Goal: Task Accomplishment & Management: Use online tool/utility

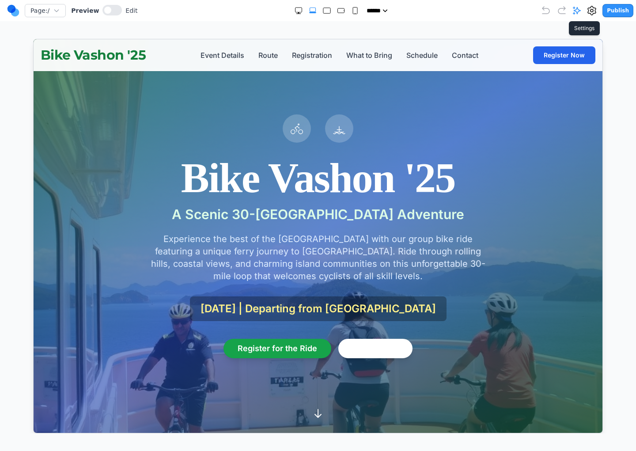
click at [594, 8] on icon at bounding box center [592, 10] width 11 height 11
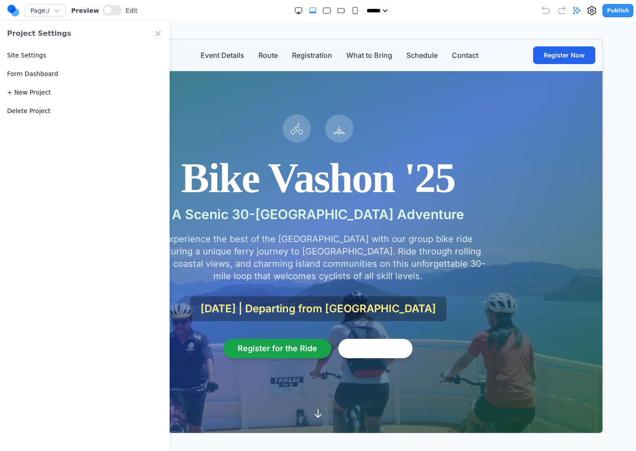
click at [42, 57] on button "Site Settings" at bounding box center [26, 55] width 39 height 9
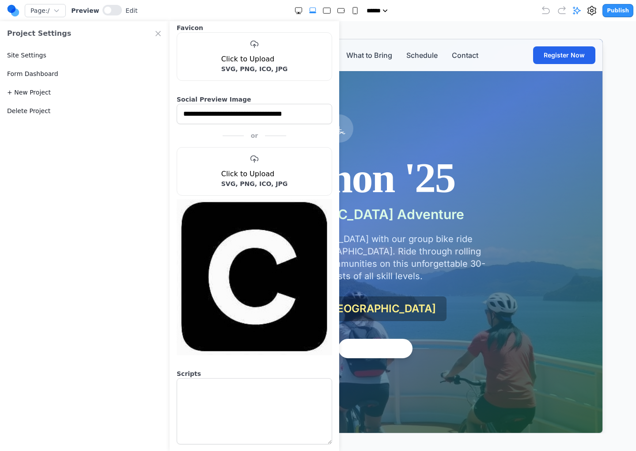
scroll to position [119, 0]
click at [157, 33] on icon "Close Project Settings" at bounding box center [158, 33] width 4 height 4
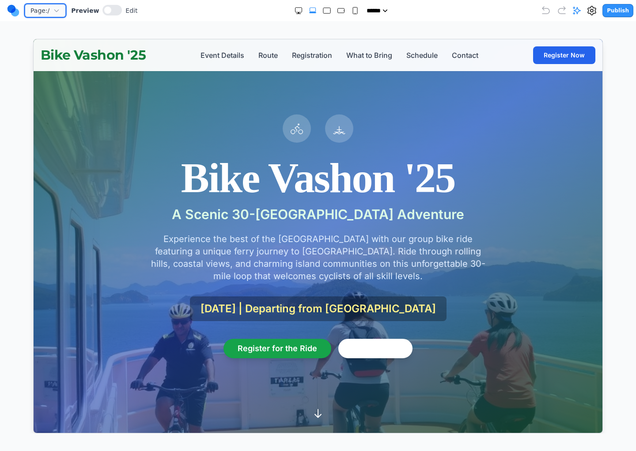
click at [59, 11] on icon "button" at bounding box center [56, 10] width 7 height 7
click at [63, 47] on button "Manage Pages" at bounding box center [81, 45] width 112 height 18
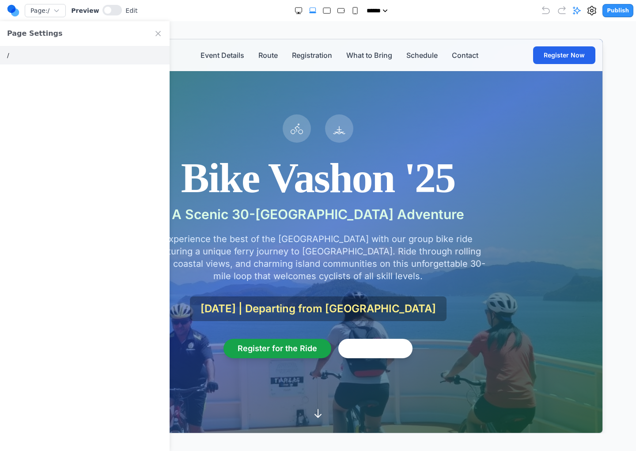
click at [52, 53] on button "/" at bounding box center [85, 55] width 170 height 19
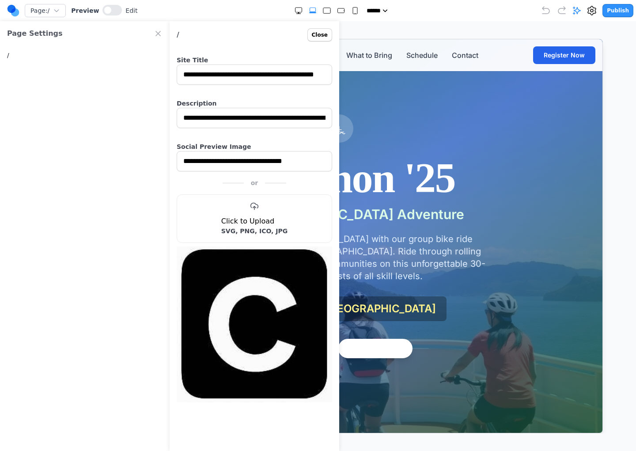
click at [318, 34] on button "Close" at bounding box center [319, 34] width 25 height 13
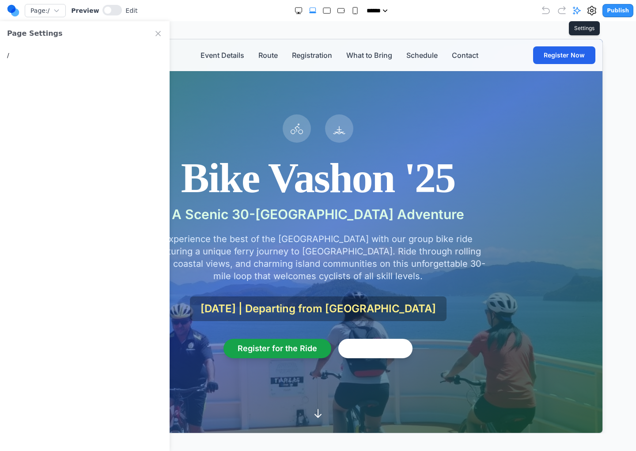
click at [593, 15] on icon at bounding box center [592, 10] width 11 height 11
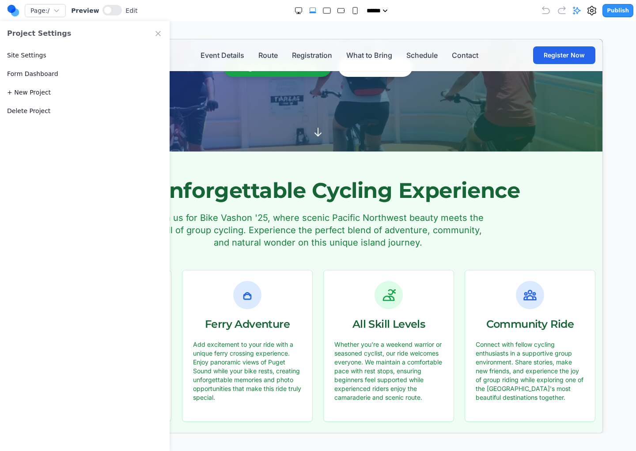
scroll to position [283, 0]
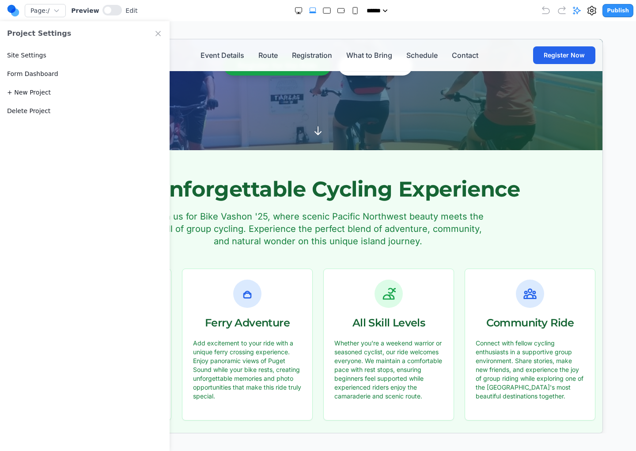
click at [156, 32] on icon "Close Project Settings" at bounding box center [158, 33] width 4 height 4
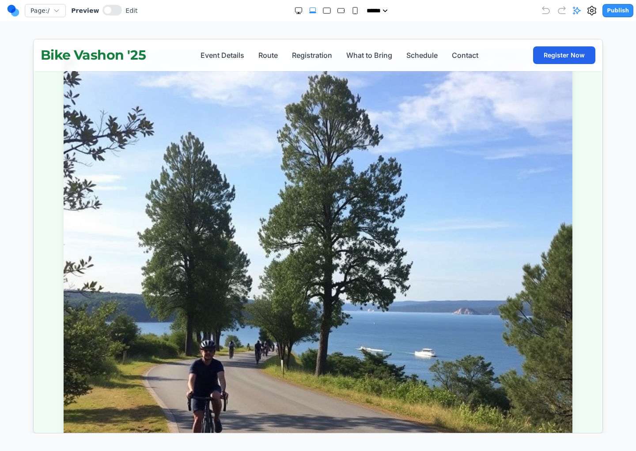
scroll to position [694, 0]
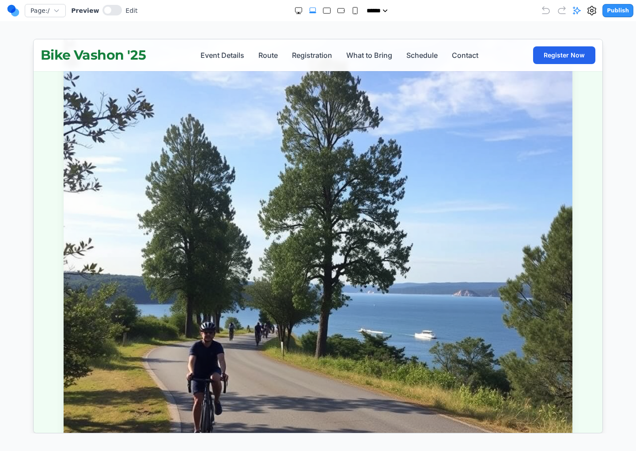
click at [324, 243] on img at bounding box center [317, 284] width 509 height 509
click at [113, 11] on button at bounding box center [111, 10] width 19 height 11
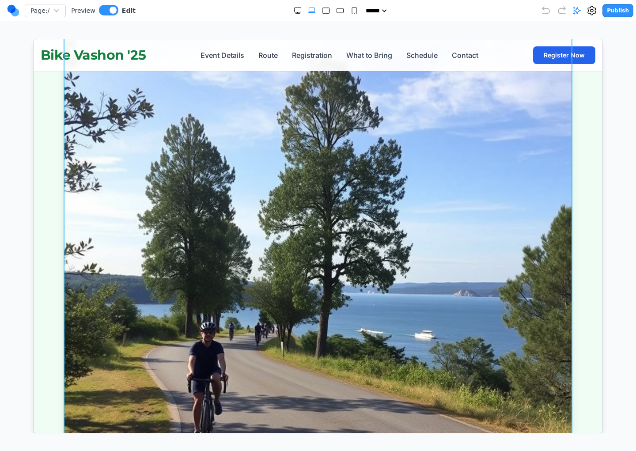
click at [458, 176] on img at bounding box center [317, 284] width 509 height 509
click at [458, 175] on img at bounding box center [317, 284] width 509 height 509
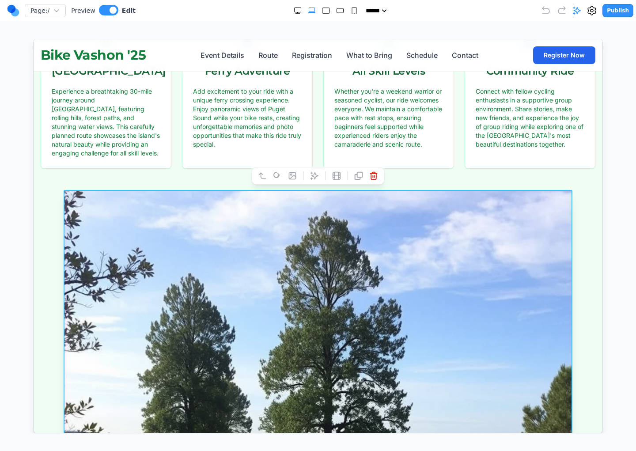
scroll to position [530, 0]
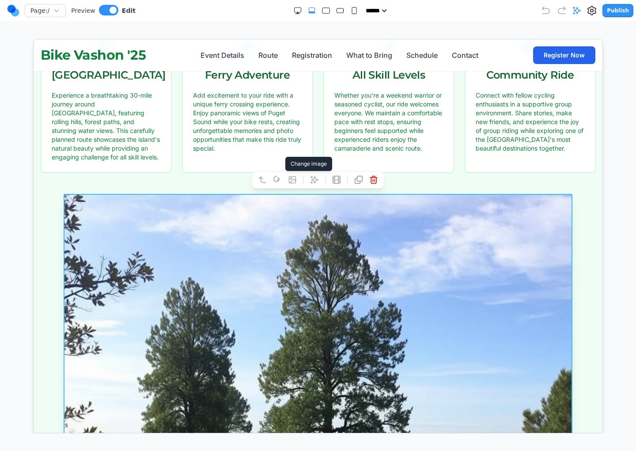
click at [293, 180] on icon at bounding box center [292, 179] width 9 height 9
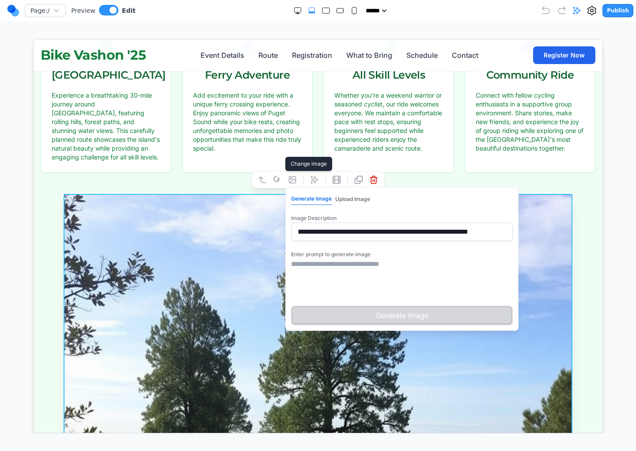
click at [364, 198] on button "Upload Image" at bounding box center [352, 198] width 35 height 11
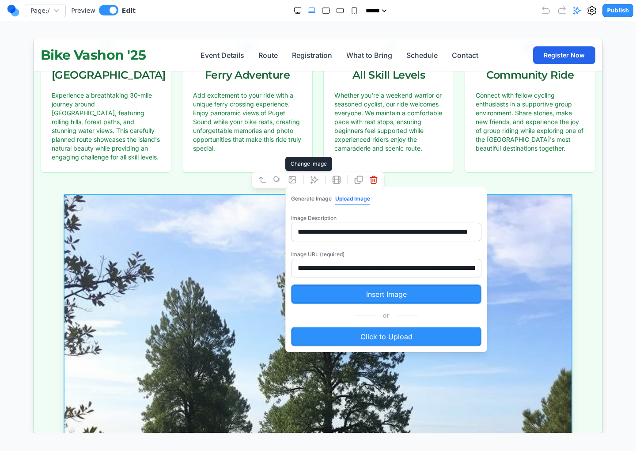
click at [342, 296] on button "Insert Image" at bounding box center [386, 293] width 190 height 19
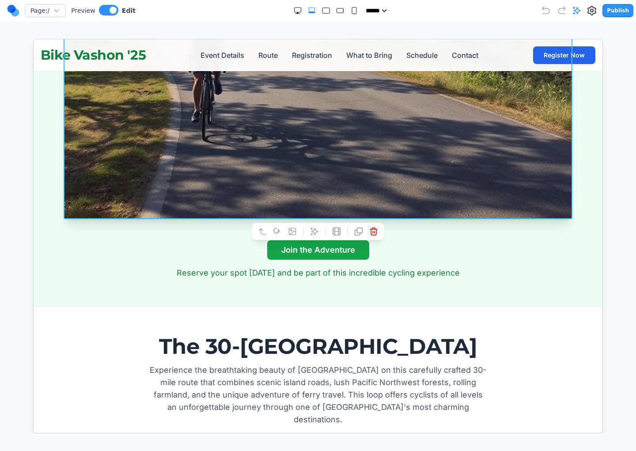
scroll to position [973, 0]
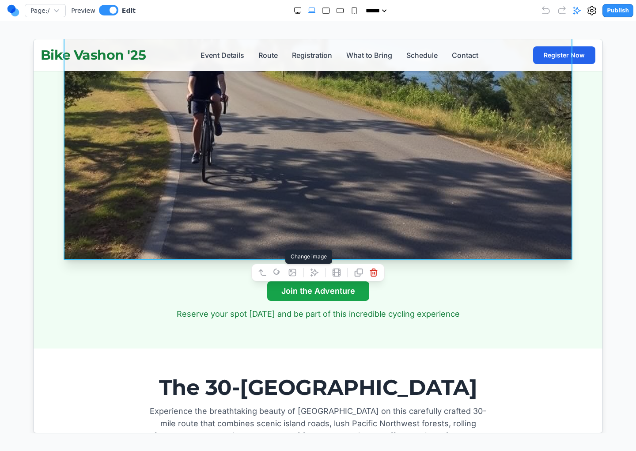
click at [294, 271] on icon at bounding box center [292, 272] width 9 height 9
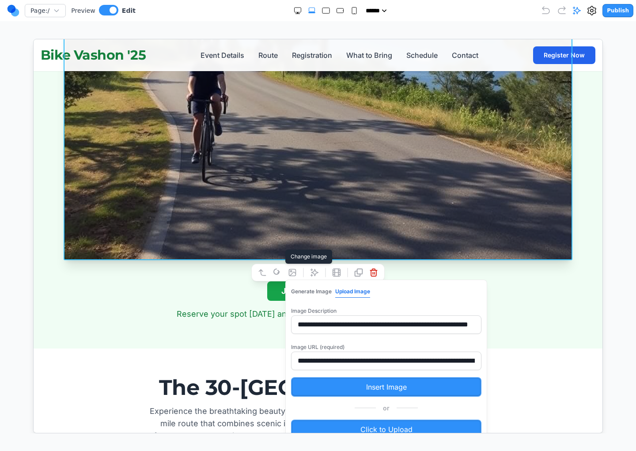
click at [303, 289] on button "Generate Image" at bounding box center [311, 290] width 41 height 11
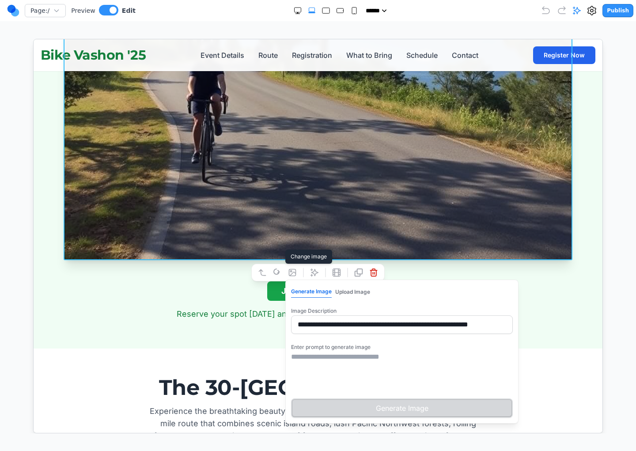
click at [290, 270] on icon at bounding box center [292, 272] width 7 height 7
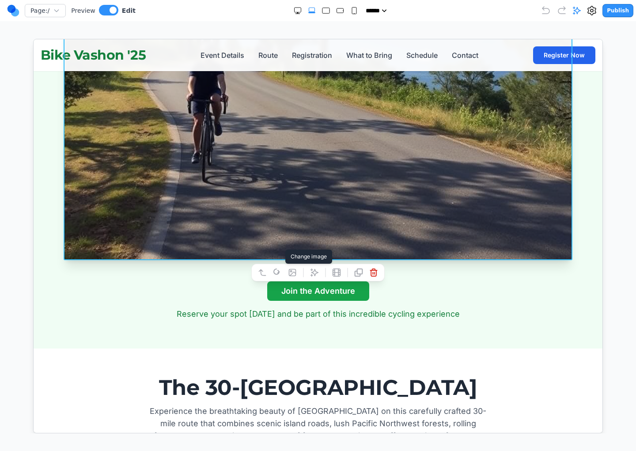
click at [290, 270] on icon at bounding box center [292, 272] width 7 height 7
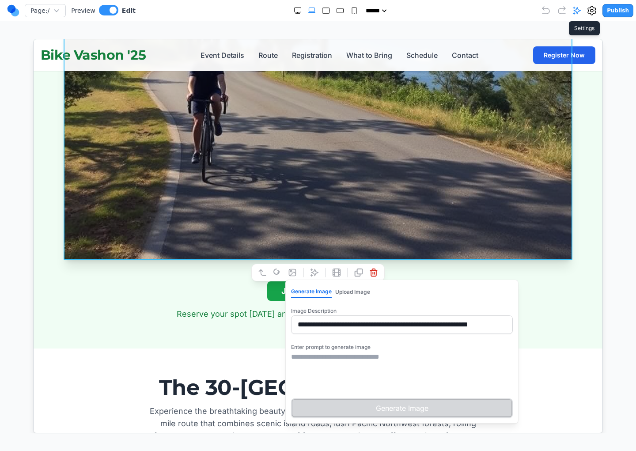
click at [593, 11] on icon at bounding box center [592, 10] width 11 height 11
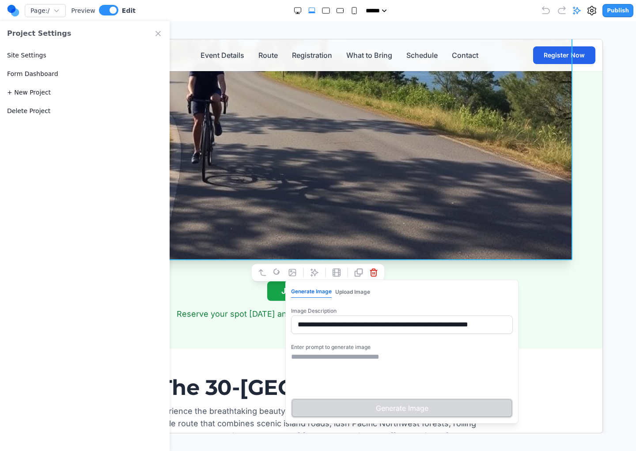
click at [22, 74] on link "Form Dashboard" at bounding box center [32, 73] width 51 height 9
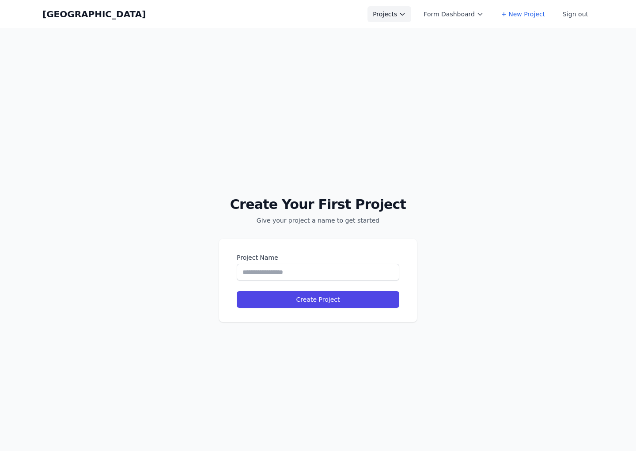
click at [383, 19] on button "Projects" at bounding box center [390, 14] width 44 height 16
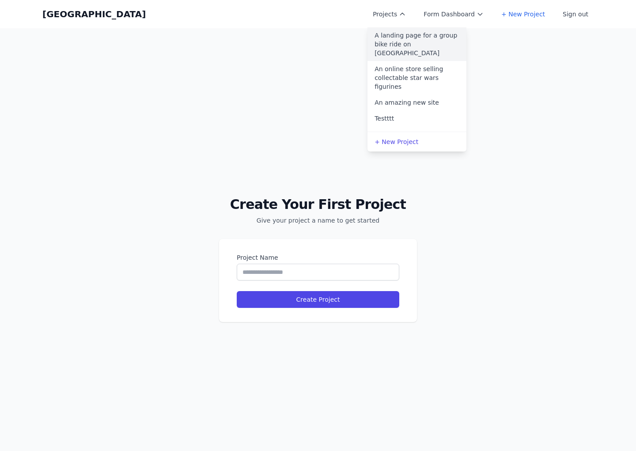
click at [390, 36] on link "A landing page for a group bike ride on seattle" at bounding box center [417, 44] width 99 height 34
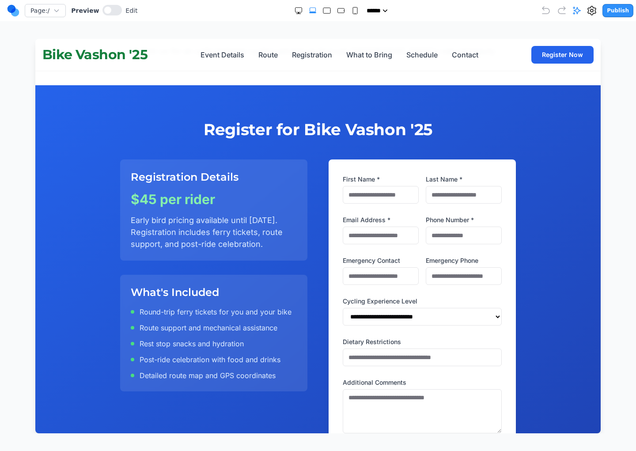
scroll to position [2101, 0]
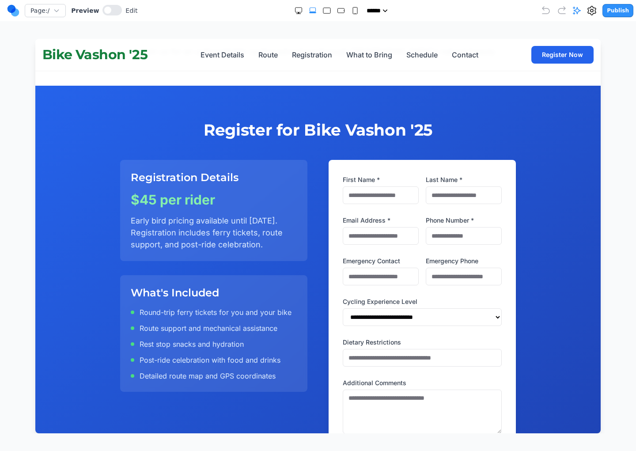
click at [612, 11] on button "Publish" at bounding box center [617, 10] width 31 height 13
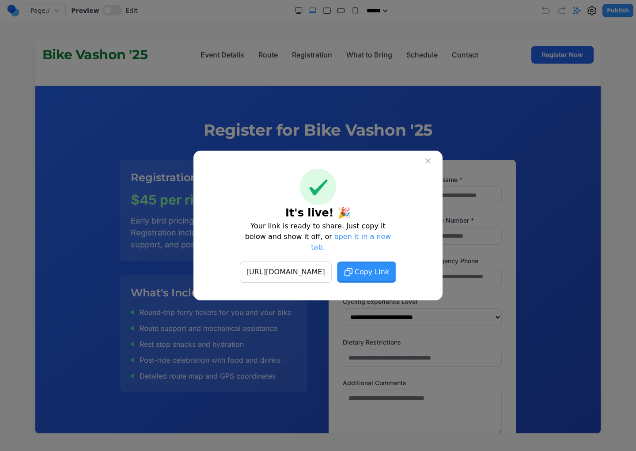
click at [389, 267] on span "Copy Link" at bounding box center [372, 272] width 34 height 11
click at [427, 164] on icon at bounding box center [428, 160] width 9 height 9
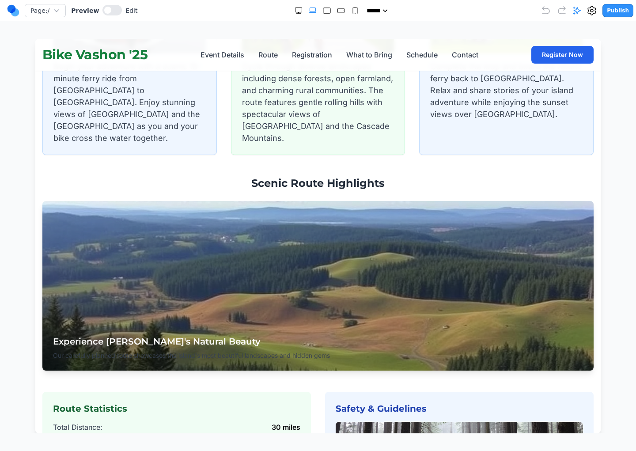
scroll to position [1541, 0]
